Goal: Task Accomplishment & Management: Complete application form

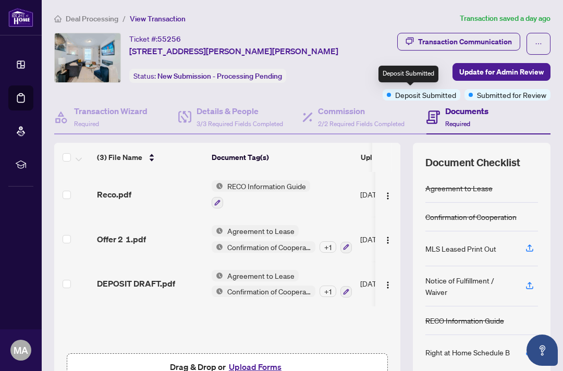
click at [429, 95] on span "Deposit Submitted" at bounding box center [425, 94] width 61 height 11
click at [526, 42] on button "button" at bounding box center [538, 44] width 24 height 22
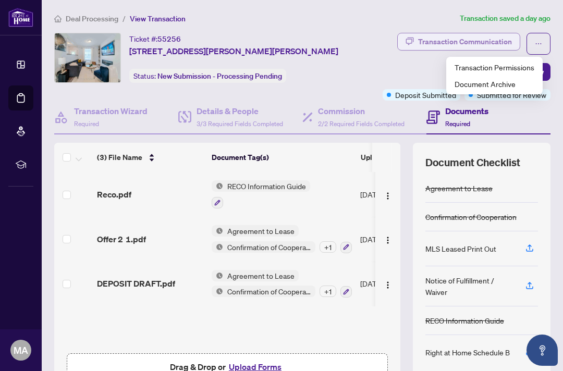
click at [483, 42] on div "Transaction Communication" at bounding box center [465, 41] width 94 height 17
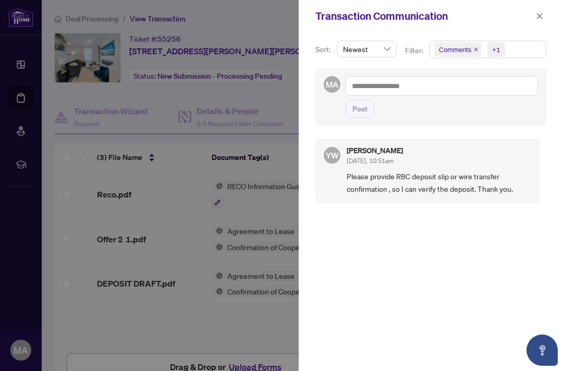
click at [290, 85] on div at bounding box center [281, 185] width 563 height 371
click at [539, 15] on icon "close" at bounding box center [539, 16] width 7 height 7
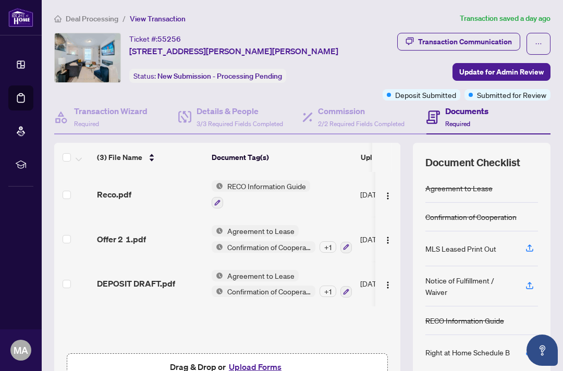
scroll to position [57, 0]
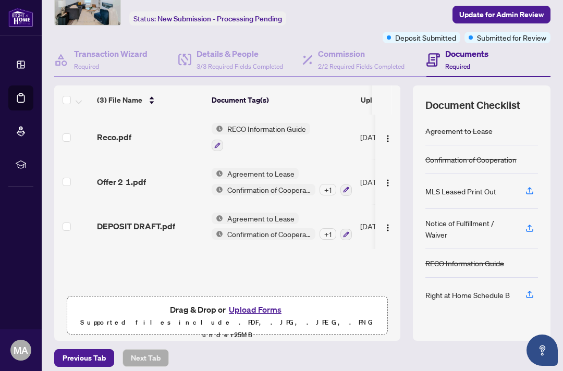
click at [265, 311] on button "Upload Forms" at bounding box center [255, 310] width 59 height 14
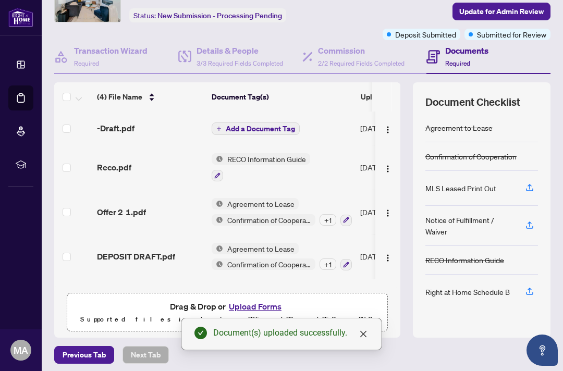
scroll to position [65, 0]
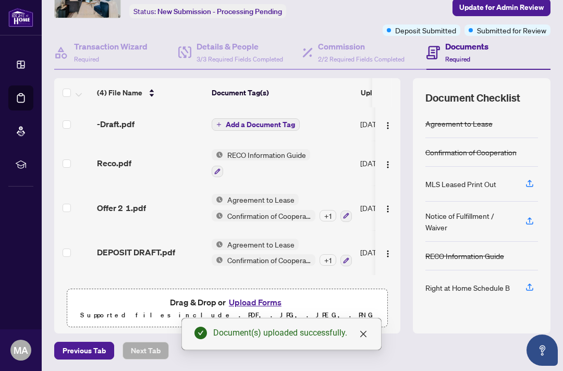
click at [263, 125] on span "Add a Document Tag" at bounding box center [260, 124] width 69 height 7
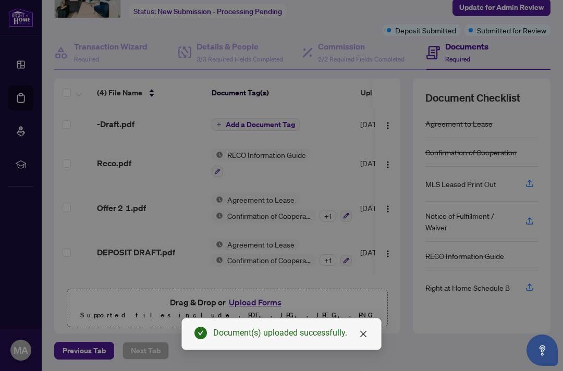
click at [263, 147] on div "Manage document tags Please browse the list or search to apply tags to: -Draft.…" at bounding box center [282, 186] width 238 height 238
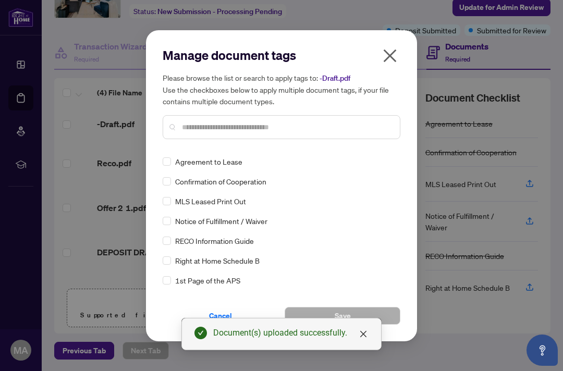
click at [267, 125] on input "text" at bounding box center [287, 126] width 210 height 11
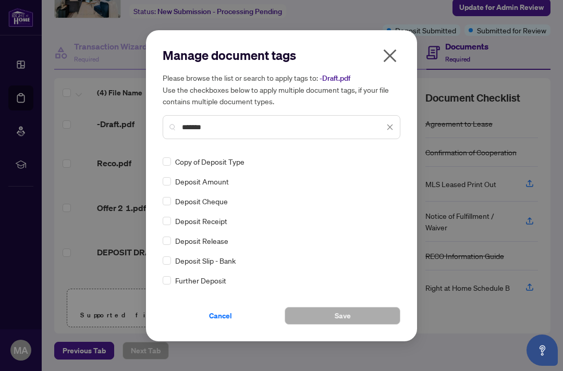
type input "*******"
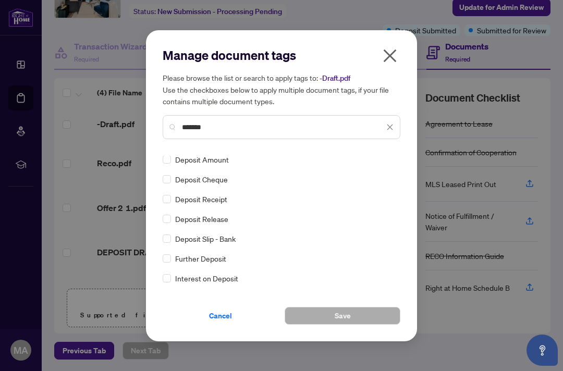
scroll to position [0, 0]
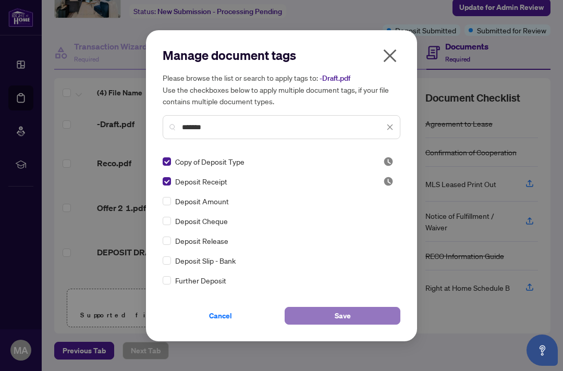
click at [329, 316] on button "Save" at bounding box center [343, 316] width 116 height 18
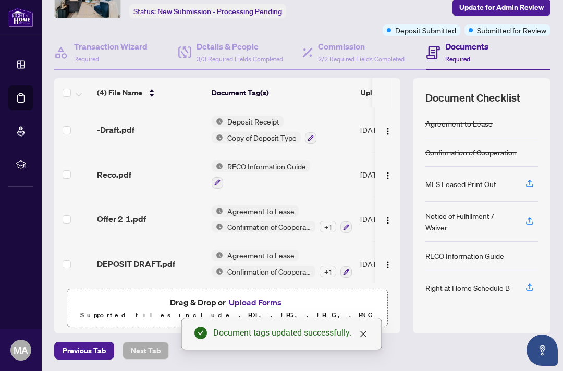
click at [242, 302] on button "Upload Forms" at bounding box center [255, 303] width 59 height 14
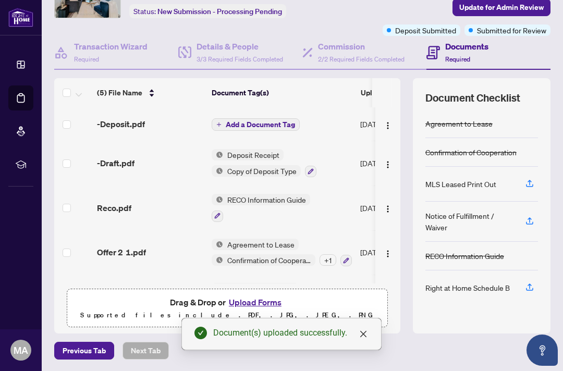
click at [261, 121] on span "Add a Document Tag" at bounding box center [260, 124] width 69 height 7
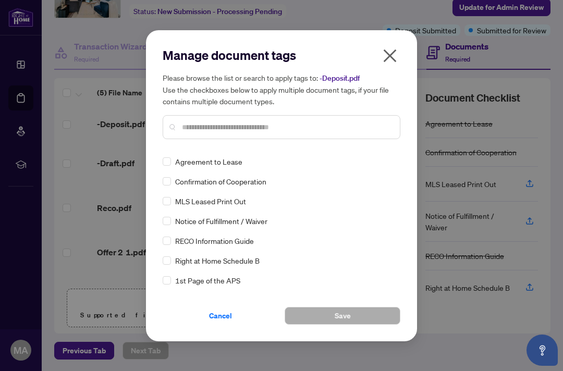
click at [216, 129] on input "text" at bounding box center [287, 126] width 210 height 11
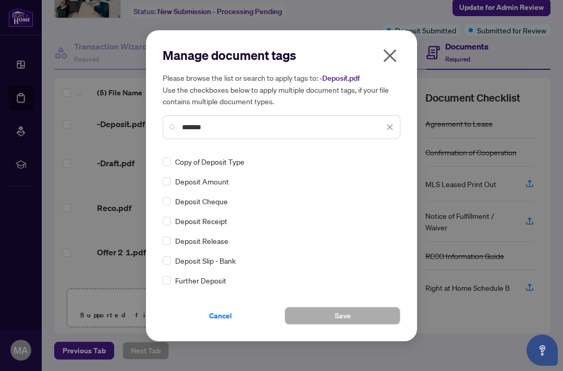
type input "*******"
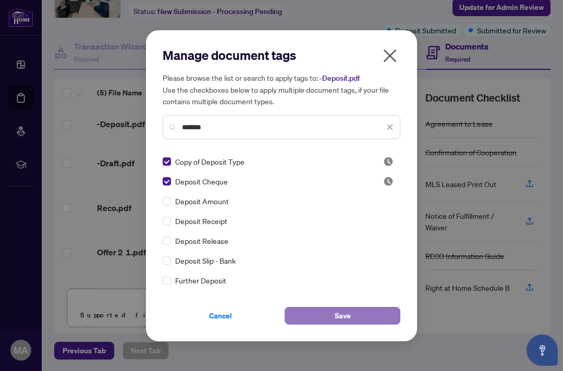
click at [301, 317] on button "Save" at bounding box center [343, 316] width 116 height 18
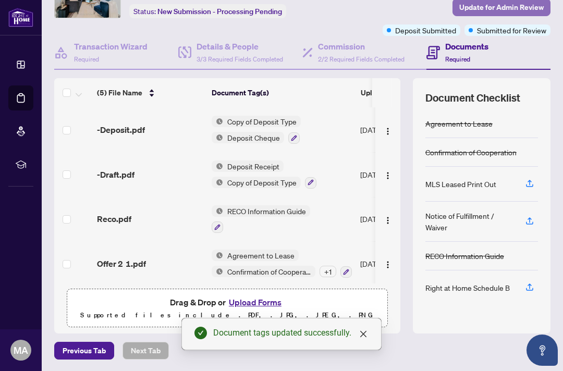
click at [482, 9] on span "Update for Admin Review" at bounding box center [501, 7] width 84 height 17
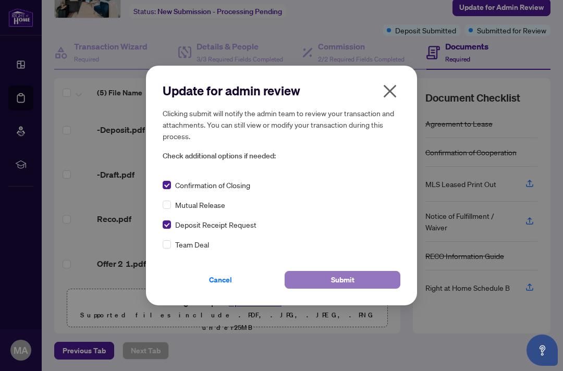
click at [316, 282] on button "Submit" at bounding box center [343, 280] width 116 height 18
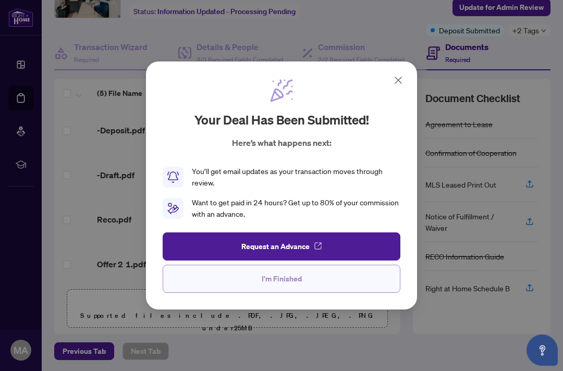
click at [336, 276] on button "I'm Finished" at bounding box center [282, 279] width 238 height 28
